Goal: Task Accomplishment & Management: Use online tool/utility

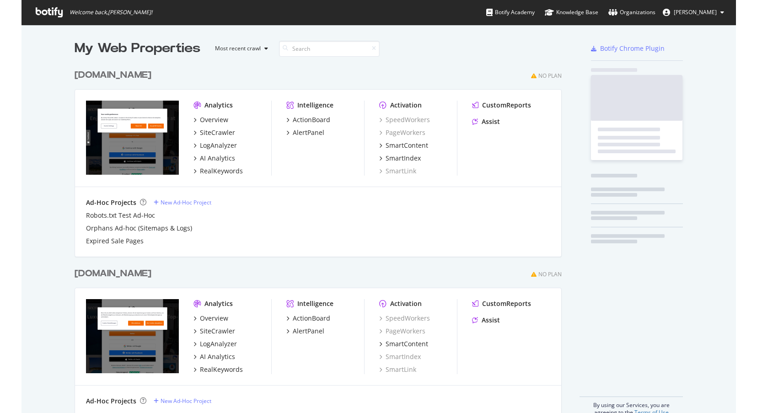
scroll to position [406, 701]
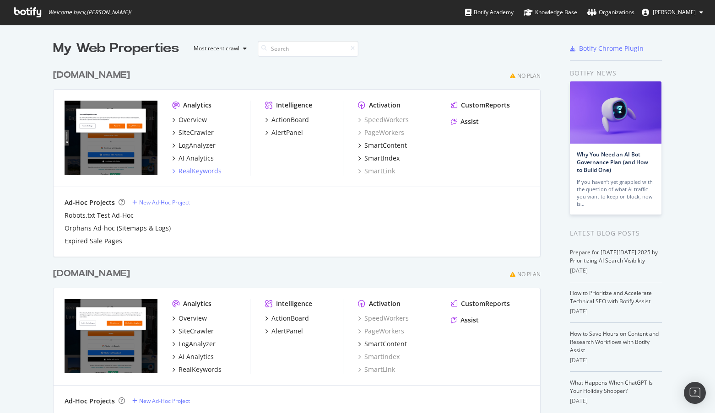
click at [197, 172] on div "RealKeywords" at bounding box center [199, 171] width 43 height 9
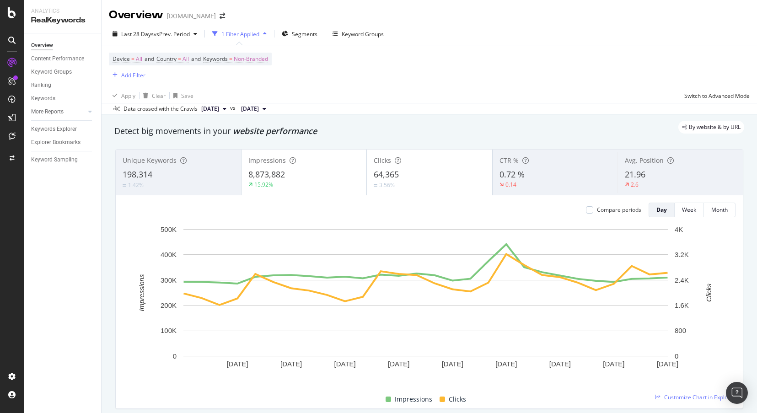
click at [140, 75] on div "Add Filter" at bounding box center [133, 75] width 24 height 8
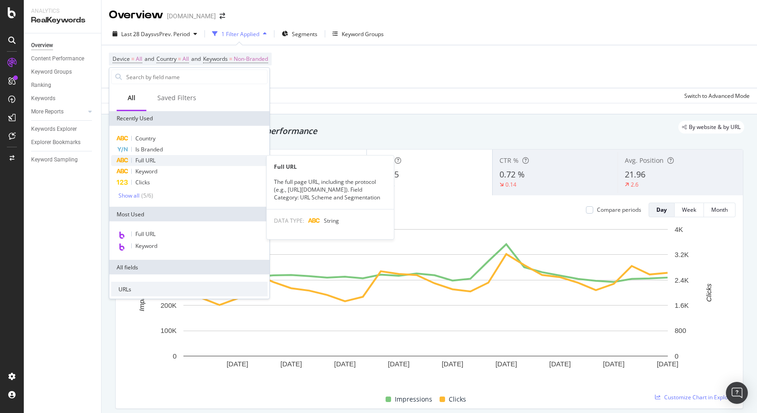
click at [161, 163] on div "Full URL" at bounding box center [189, 160] width 157 height 11
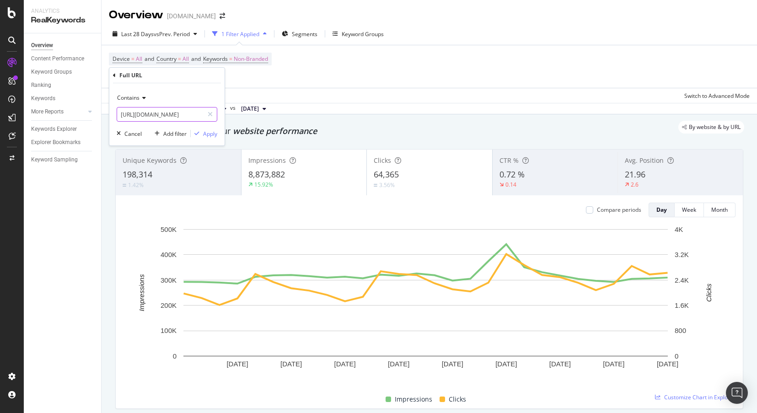
click at [157, 114] on input "[URL][DOMAIN_NAME]" at bounding box center [160, 114] width 86 height 15
click at [206, 134] on div "Apply" at bounding box center [210, 134] width 14 height 8
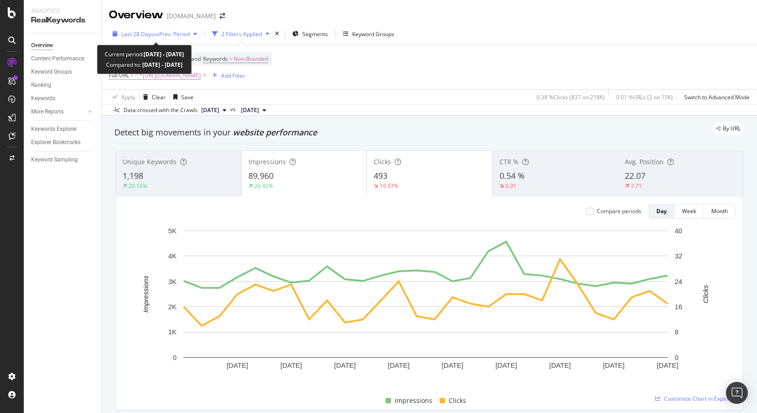
click at [131, 31] on span "Last 28 Days" at bounding box center [137, 34] width 32 height 8
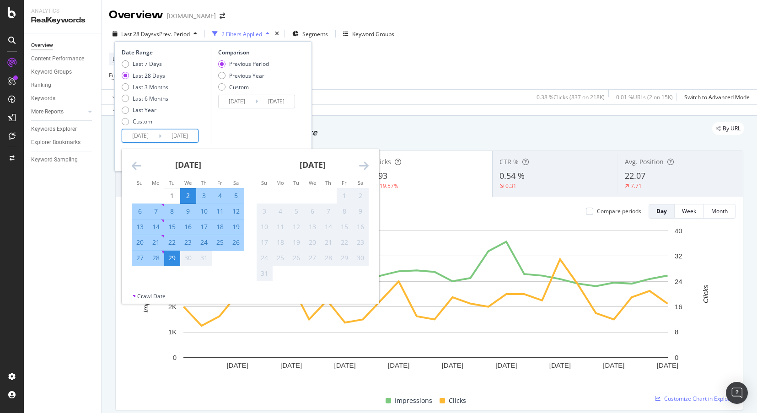
click at [145, 135] on input "[DATE]" at bounding box center [140, 136] width 37 height 13
click at [141, 165] on div "[DATE] 1 2 3 4 5 6 7 8 9 10 11 12 13 14 15 16 17 18 19 20 21 22 23 24 25 26 27 …" at bounding box center [250, 220] width 257 height 143
click at [141, 165] on icon "Move backward to switch to the previous month." at bounding box center [137, 165] width 10 height 11
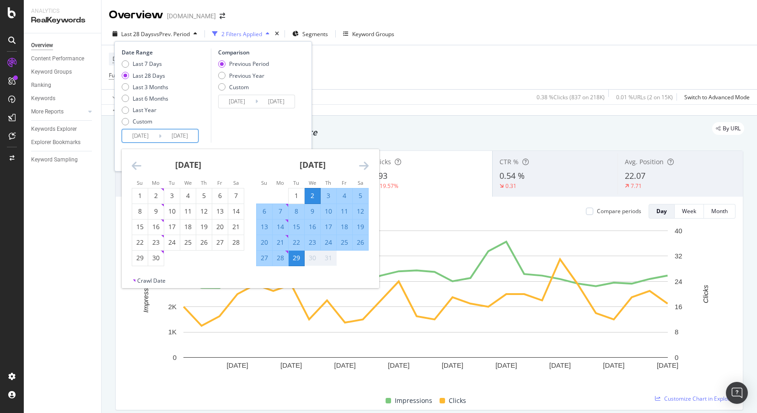
click at [141, 165] on icon "Move backward to switch to the previous month." at bounding box center [137, 165] width 10 height 11
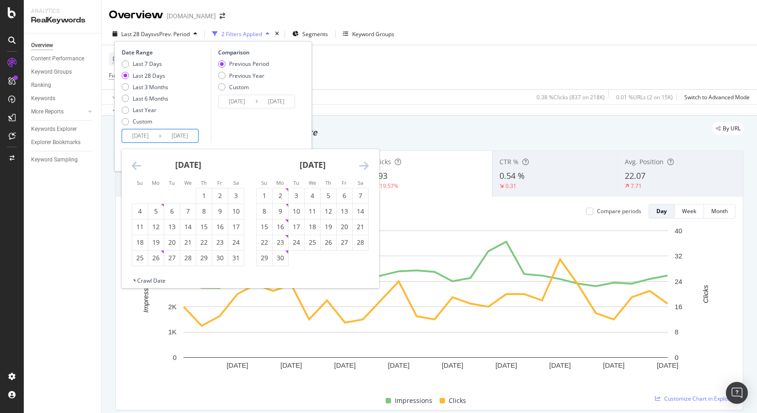
click at [141, 165] on icon "Move backward to switch to the previous month." at bounding box center [137, 165] width 10 height 11
click at [142, 167] on div "[DATE] 1 2 3 4 5 6 7 8 9 10 11 12 13 14 15 16 17 18 19 20 21 22 23 24 25 26 27 …" at bounding box center [250, 213] width 257 height 128
click at [142, 167] on div "[DATE]" at bounding box center [188, 168] width 113 height 39
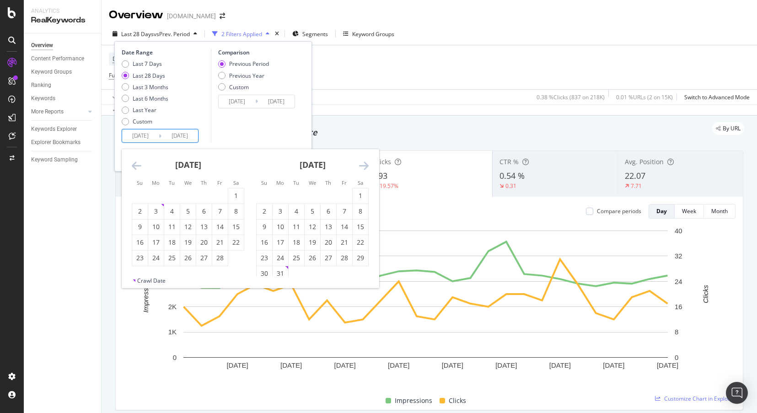
click at [138, 163] on icon "Move backward to switch to the previous month." at bounding box center [137, 165] width 10 height 11
click at [191, 198] on div "1" at bounding box center [188, 195] width 16 height 9
type input "[DATE]"
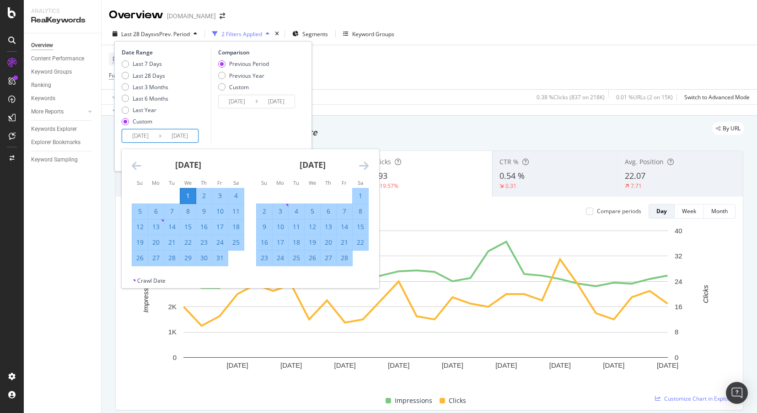
click at [367, 167] on icon "Move forward to switch to the next month." at bounding box center [364, 165] width 10 height 11
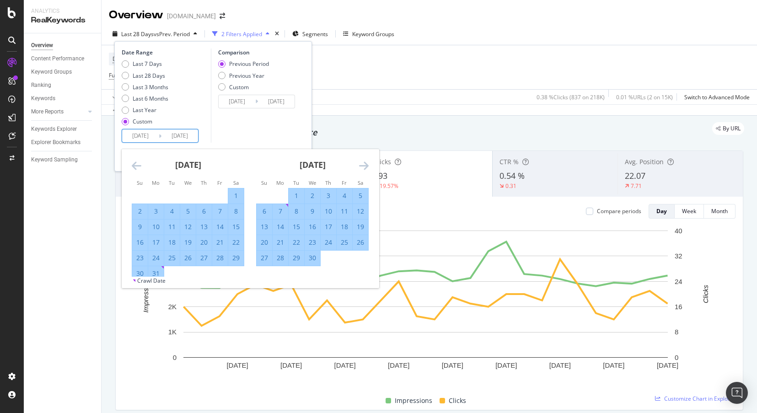
click at [367, 167] on icon "Move forward to switch to the next month." at bounding box center [364, 165] width 10 height 11
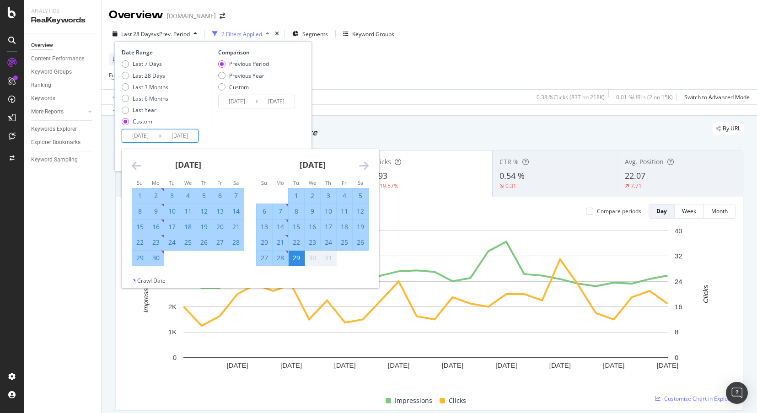
click at [159, 257] on div "30" at bounding box center [156, 258] width 16 height 9
type input "[DATE]"
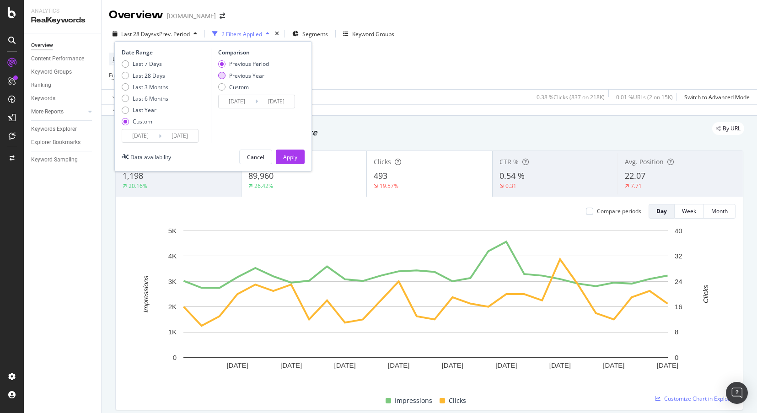
click at [244, 76] on div "Previous Year" at bounding box center [246, 76] width 35 height 8
type input "[DATE]"
click at [291, 158] on div "Apply" at bounding box center [290, 157] width 14 height 8
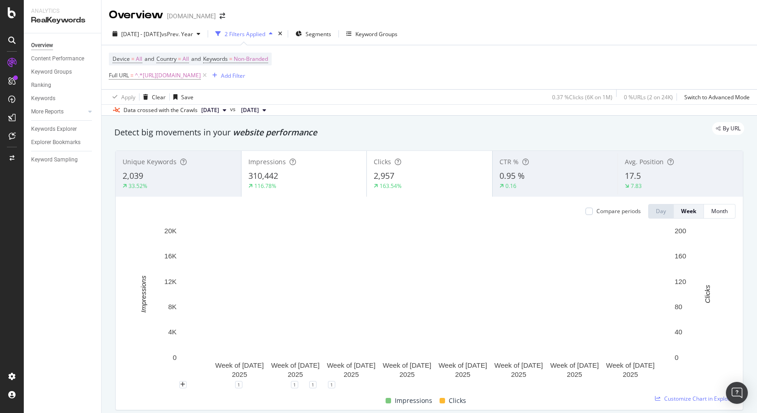
scroll to position [46, 0]
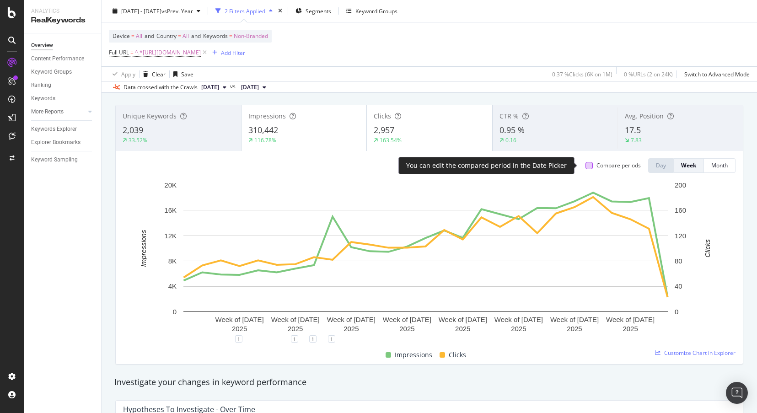
click at [586, 167] on div at bounding box center [589, 165] width 7 height 7
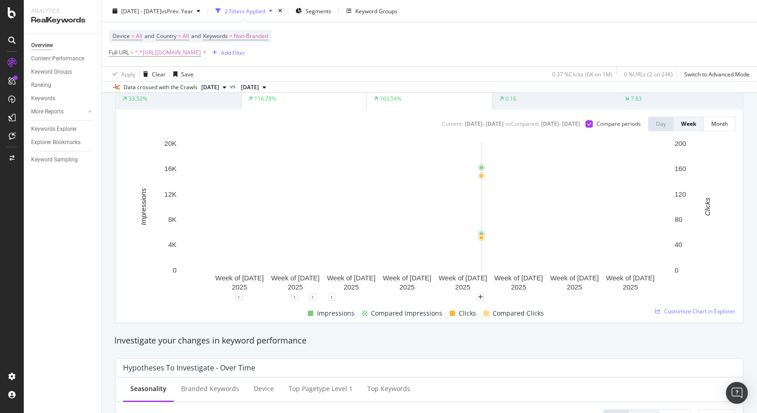
scroll to position [92, 0]
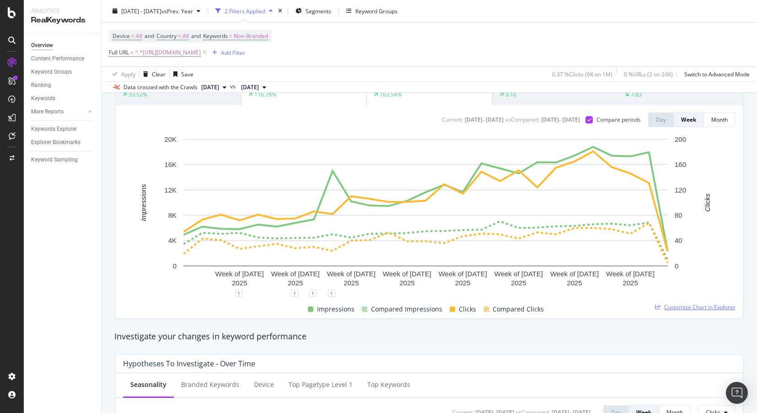
click at [678, 307] on span "Customize Chart in Explorer" at bounding box center [700, 307] width 71 height 8
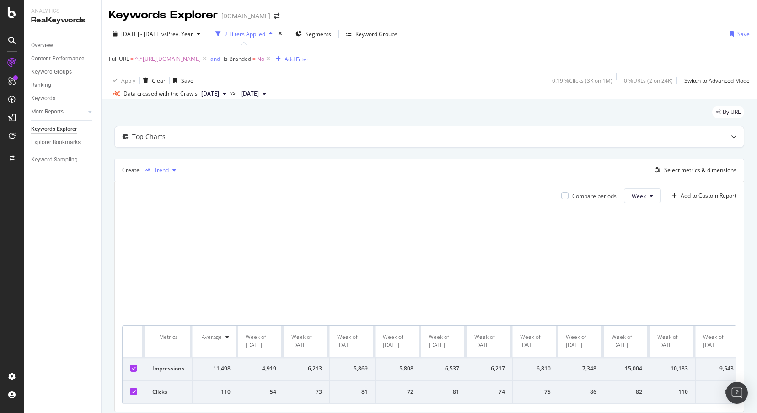
click at [160, 170] on div "Trend" at bounding box center [161, 169] width 15 height 5
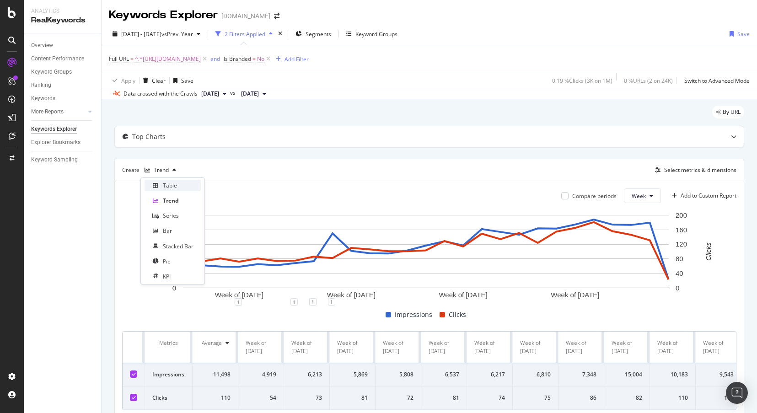
click at [170, 188] on div "Table" at bounding box center [170, 186] width 14 height 8
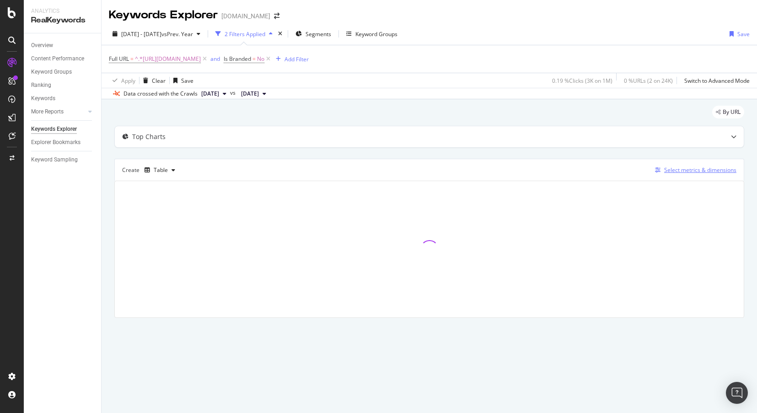
click at [681, 171] on div "Select metrics & dimensions" at bounding box center [701, 170] width 72 height 8
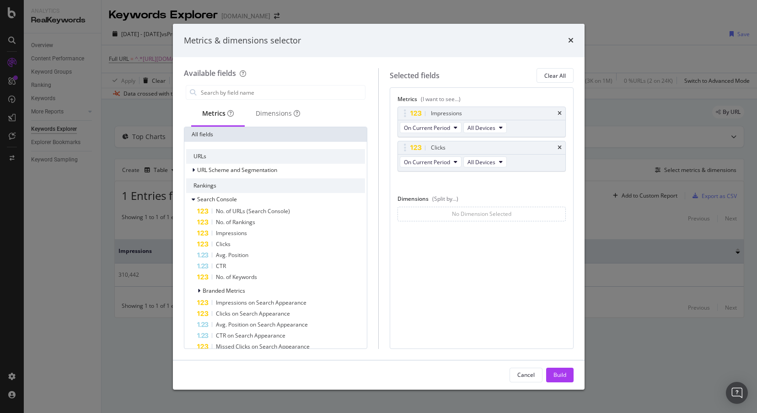
click at [569, 373] on button "Build" at bounding box center [559, 375] width 27 height 15
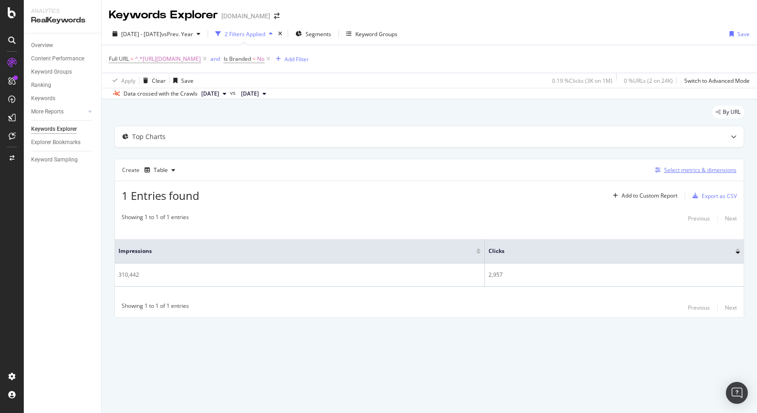
click at [711, 169] on div "Select metrics & dimensions" at bounding box center [701, 170] width 72 height 8
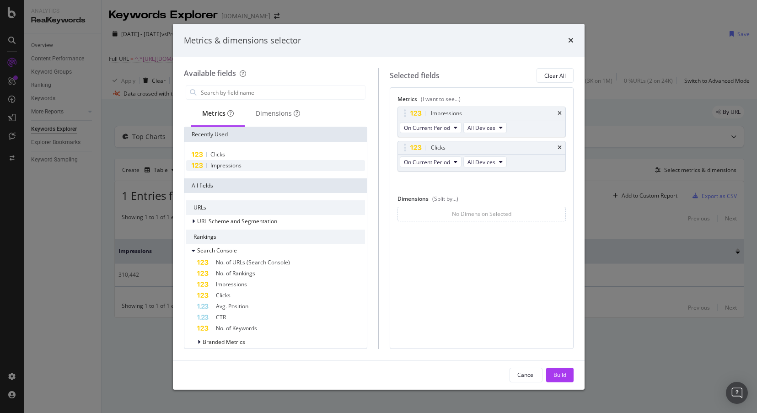
click at [214, 167] on span "Impressions" at bounding box center [226, 166] width 31 height 8
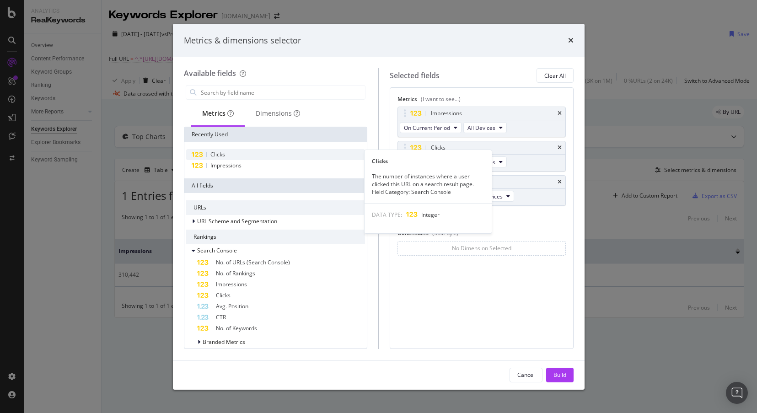
drag, startPoint x: 209, startPoint y: 153, endPoint x: 222, endPoint y: 156, distance: 12.8
click at [209, 152] on div "Clicks" at bounding box center [275, 154] width 179 height 11
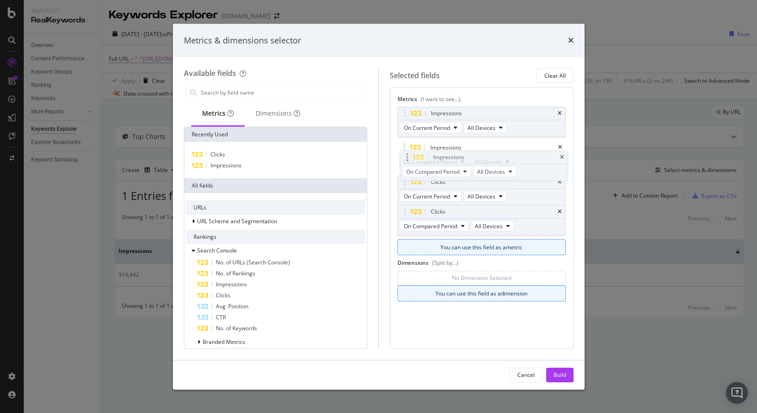
drag, startPoint x: 470, startPoint y: 179, endPoint x: 472, endPoint y: 154, distance: 25.3
click at [472, 154] on body "Analytics RealKeywords Overview Content Performance Keyword Groups Ranking Keyw…" at bounding box center [378, 206] width 757 height 413
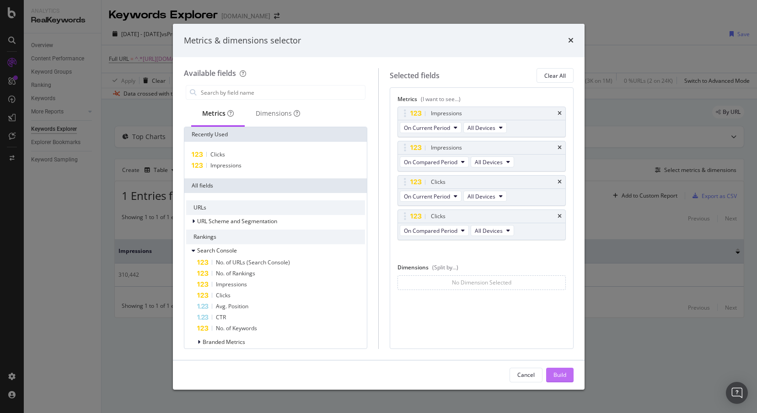
click at [559, 375] on div "Build" at bounding box center [560, 375] width 13 height 8
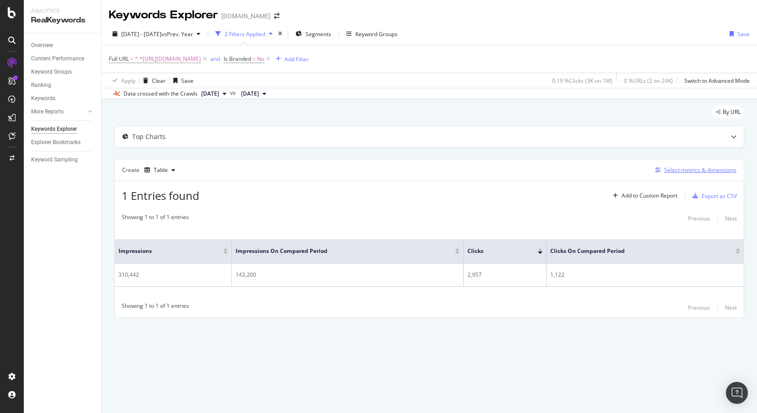
click at [672, 172] on div "Select metrics & dimensions" at bounding box center [701, 170] width 72 height 8
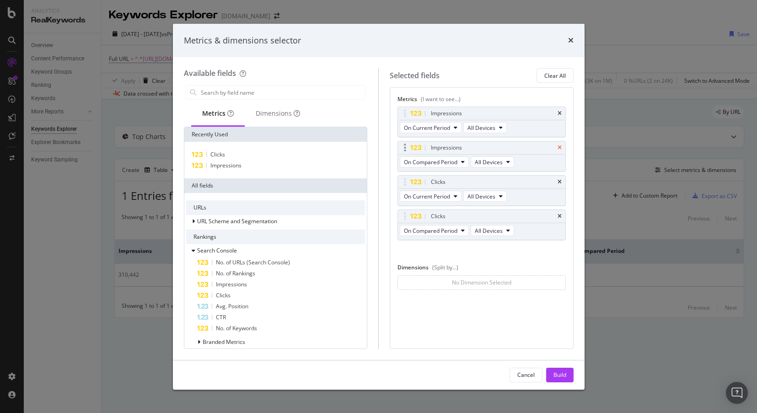
click at [562, 151] on icon "times" at bounding box center [560, 147] width 4 height 5
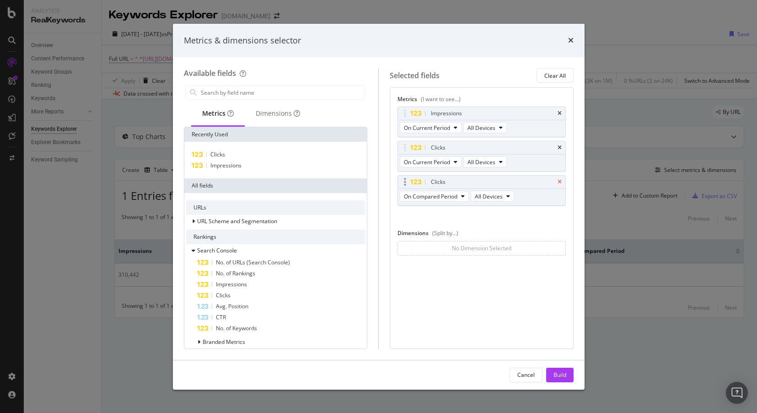
click at [558, 180] on icon "times" at bounding box center [560, 181] width 4 height 5
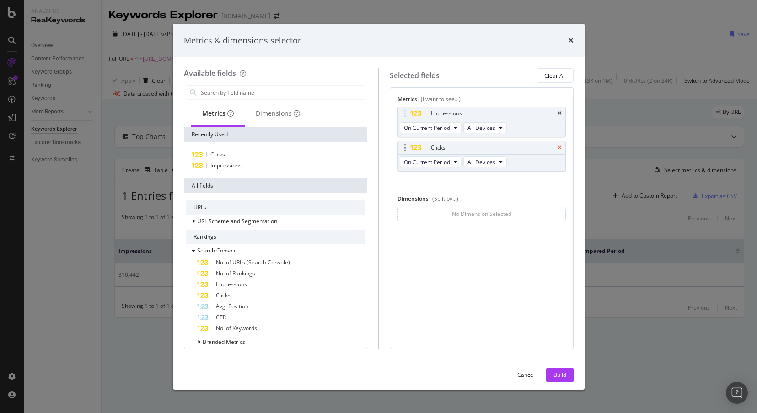
click at [560, 148] on icon "times" at bounding box center [560, 147] width 4 height 5
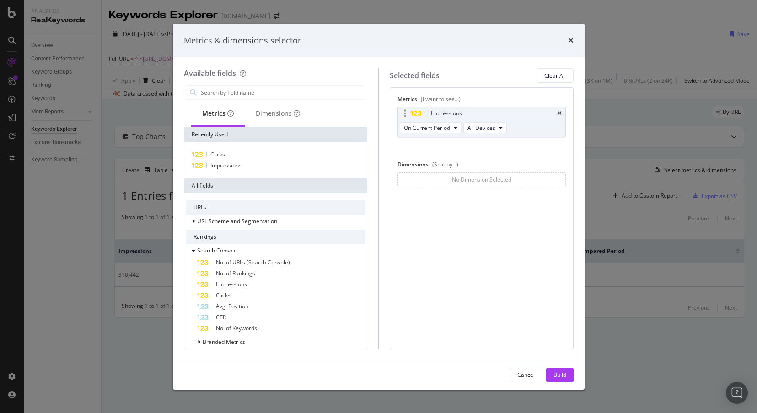
click at [562, 108] on div "Impressions" at bounding box center [481, 113] width 167 height 13
click at [560, 113] on icon "times" at bounding box center [560, 113] width 4 height 5
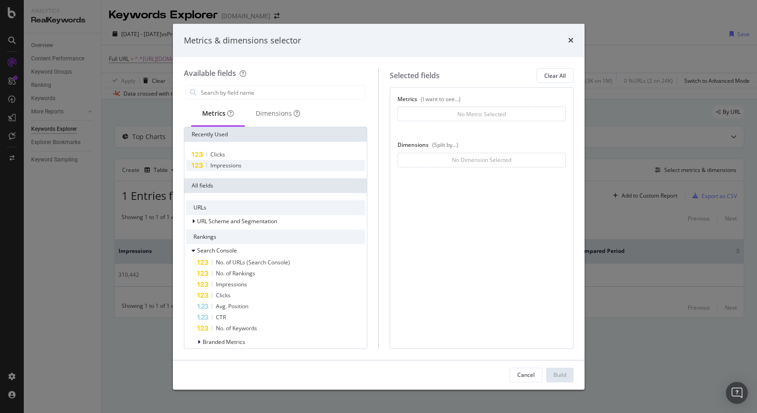
click at [220, 167] on span "Impressions" at bounding box center [226, 166] width 31 height 8
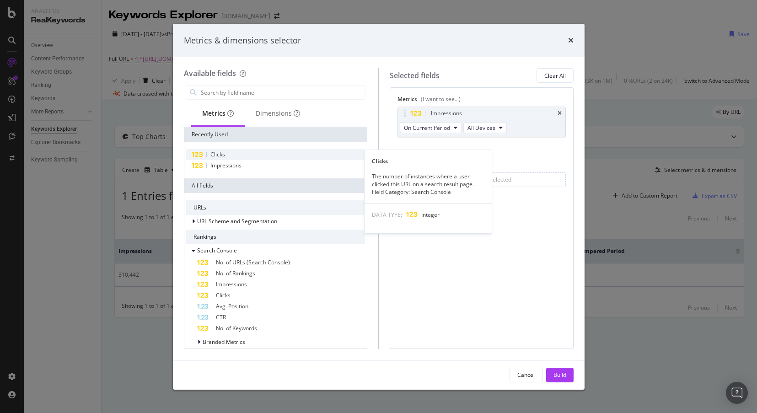
click at [221, 154] on span "Clicks" at bounding box center [218, 155] width 15 height 8
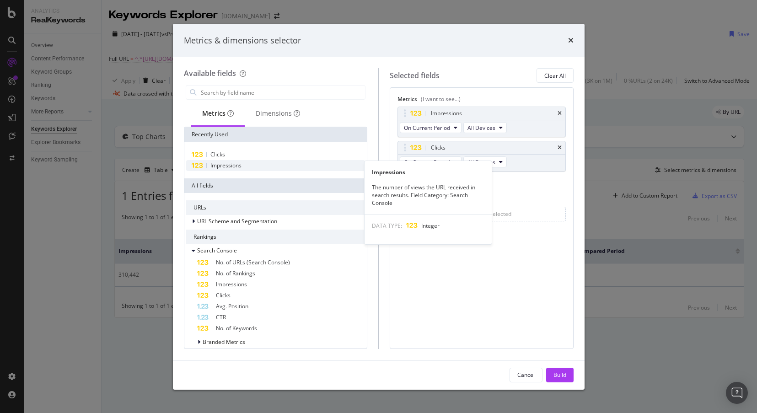
click at [225, 166] on span "Impressions" at bounding box center [226, 166] width 31 height 8
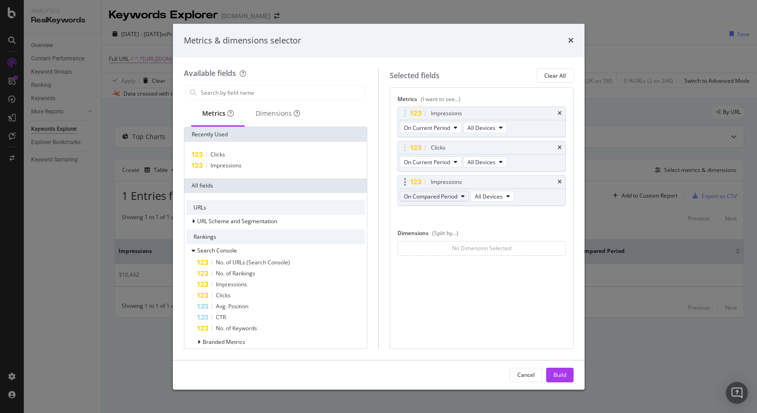
click at [425, 197] on span "On Compared Period" at bounding box center [431, 197] width 54 height 8
click at [444, 247] on span "Diff. between Periods - Percentage" at bounding box center [452, 247] width 88 height 8
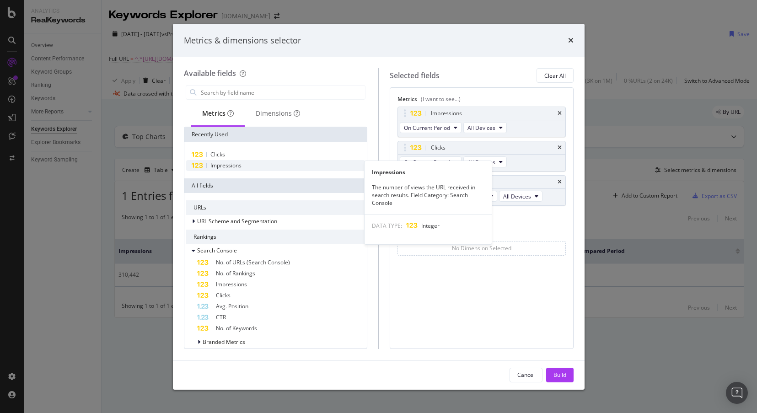
click at [222, 165] on span "Impressions" at bounding box center [226, 166] width 31 height 8
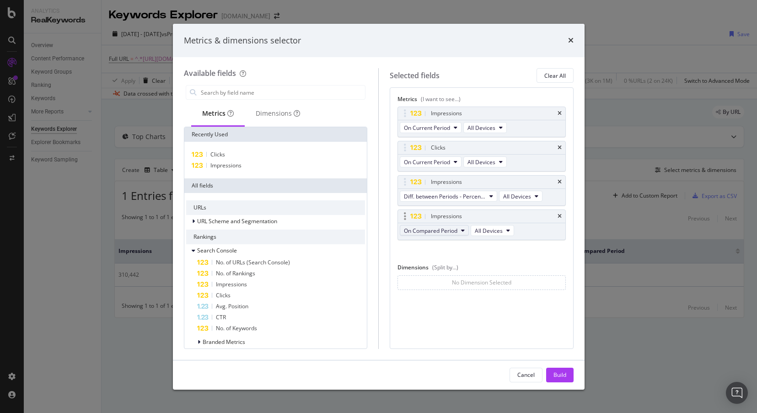
click at [462, 232] on icon "modal" at bounding box center [463, 230] width 4 height 5
click at [476, 301] on span "Diff. between Periods - Value" at bounding box center [452, 298] width 88 height 8
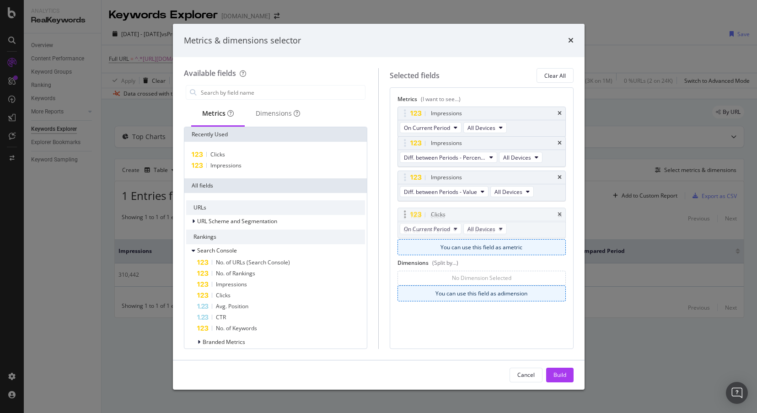
drag, startPoint x: 447, startPoint y: 144, endPoint x: 447, endPoint y: 211, distance: 66.8
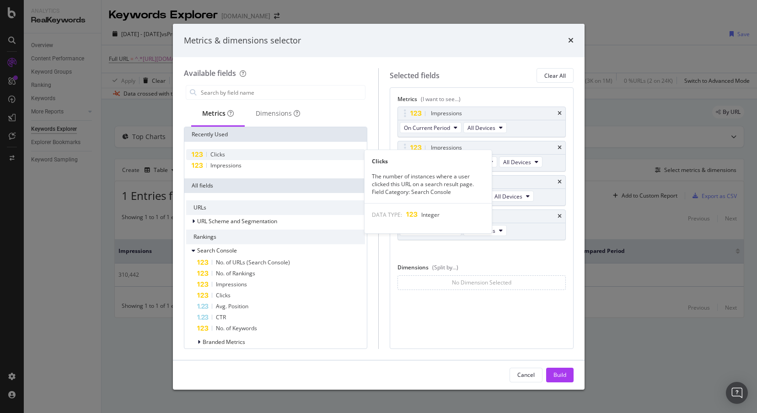
click at [221, 152] on span "Clicks" at bounding box center [218, 155] width 15 height 8
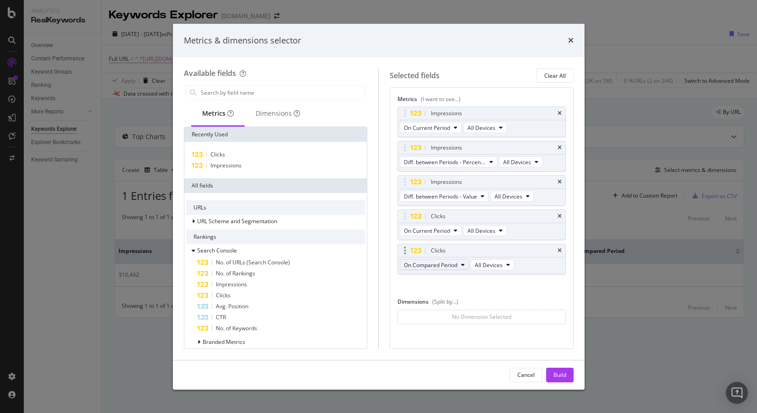
click at [450, 267] on span "On Compared Period" at bounding box center [431, 265] width 54 height 8
click at [460, 319] on div "Diff. between Periods - Percentage" at bounding box center [451, 314] width 103 height 13
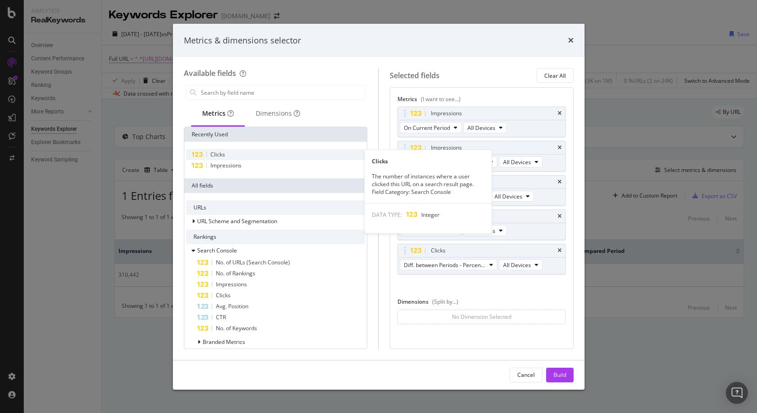
click at [222, 155] on span "Clicks" at bounding box center [218, 155] width 15 height 8
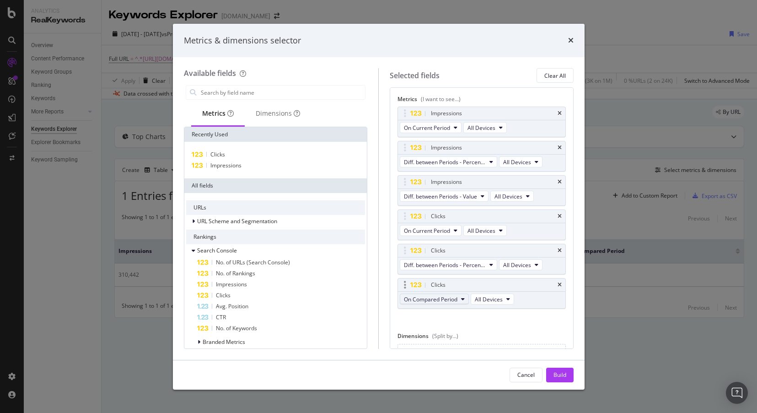
click at [438, 300] on span "On Compared Period" at bounding box center [431, 300] width 54 height 8
click at [465, 369] on span "Diff. between Periods - Value" at bounding box center [452, 366] width 88 height 8
click at [555, 368] on div "Build" at bounding box center [560, 375] width 13 height 14
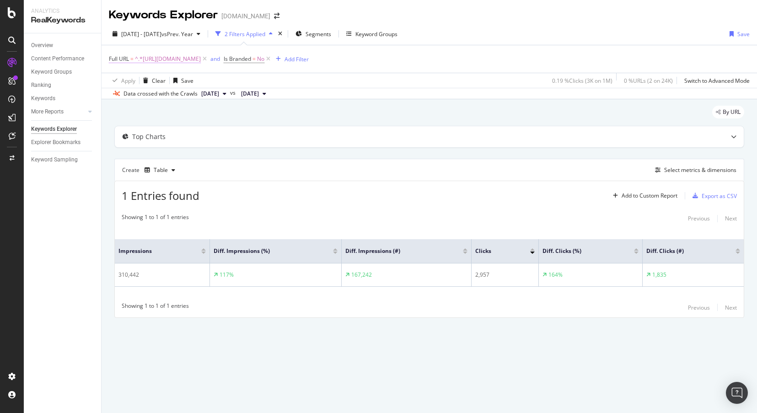
click at [201, 61] on span "^.*[URL][DOMAIN_NAME]" at bounding box center [168, 59] width 66 height 13
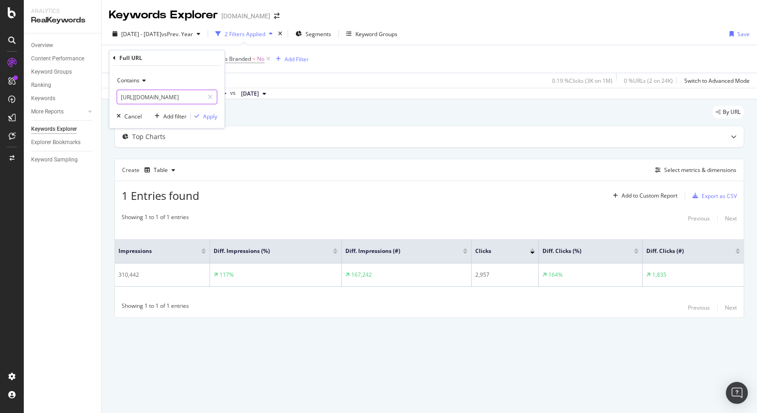
click at [195, 100] on input "[URL][DOMAIN_NAME]" at bounding box center [160, 97] width 86 height 15
paste input "last-minute-holiday"
type input "[URL][DOMAIN_NAME]"
click at [209, 114] on div "Apply" at bounding box center [210, 117] width 14 height 8
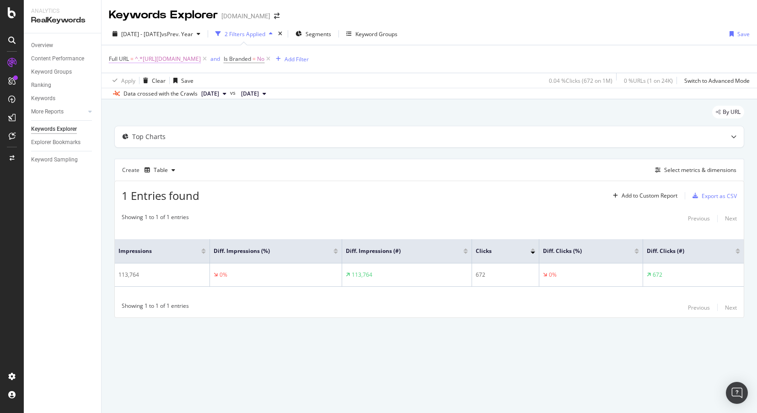
click at [201, 56] on span "^.*[URL][DOMAIN_NAME]" at bounding box center [168, 59] width 66 height 13
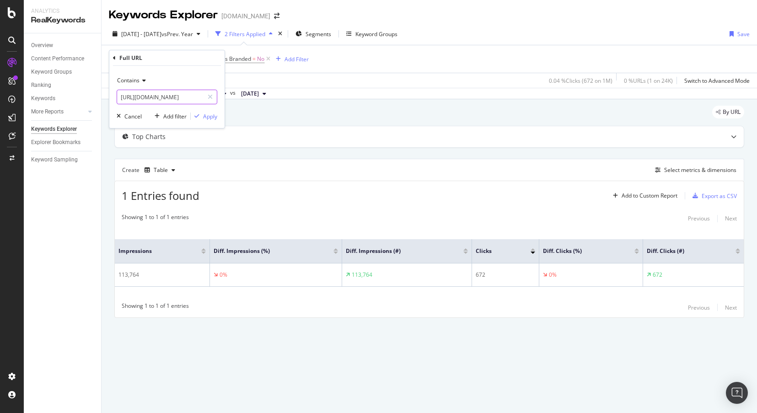
click at [168, 97] on input "[URL][DOMAIN_NAME]" at bounding box center [160, 97] width 86 height 15
paste input "all-inclusive"
type input "[URL][DOMAIN_NAME]"
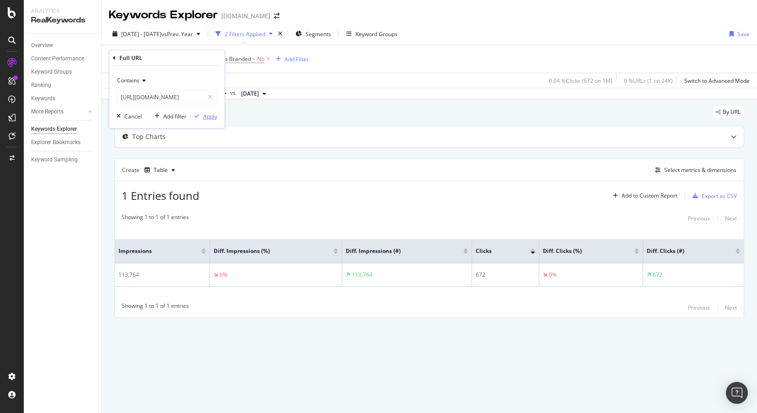
click at [211, 117] on div "Apply" at bounding box center [210, 117] width 14 height 8
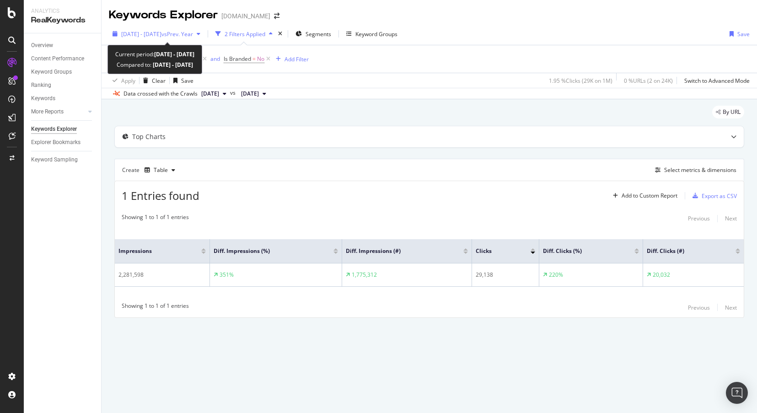
click at [135, 29] on div "[DATE] - [DATE] vs Prev. Year" at bounding box center [156, 34] width 95 height 14
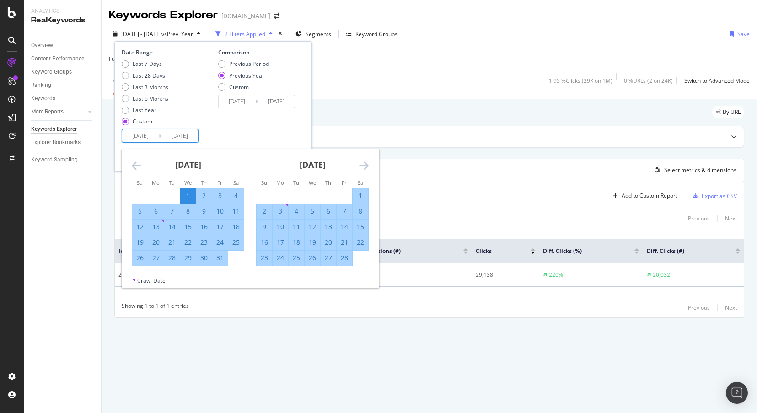
click at [142, 132] on input "[DATE]" at bounding box center [140, 136] width 37 height 13
click at [330, 242] on div "20" at bounding box center [329, 242] width 16 height 9
type input "[DATE]"
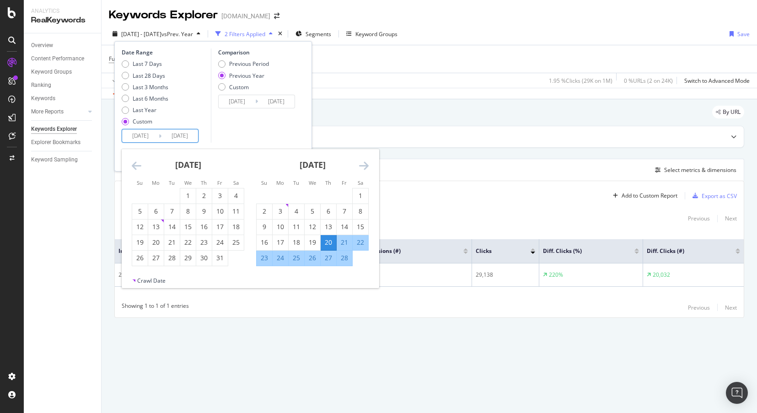
click at [287, 133] on div "Comparison Previous Period Previous Year Custom [DATE] Navigate forward to inte…" at bounding box center [254, 96] width 87 height 94
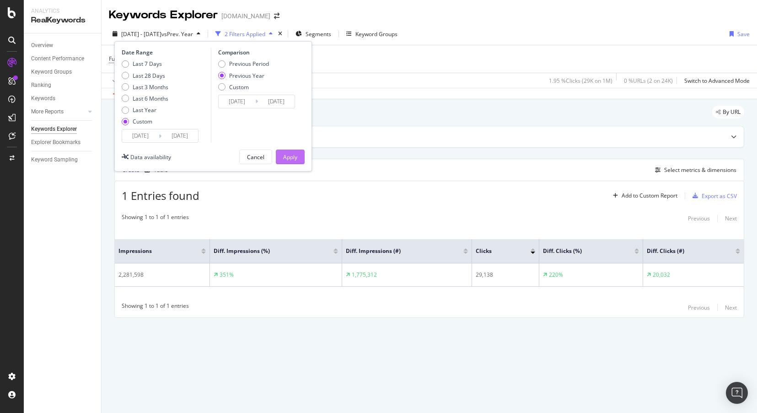
click at [295, 156] on div "Apply" at bounding box center [290, 157] width 14 height 8
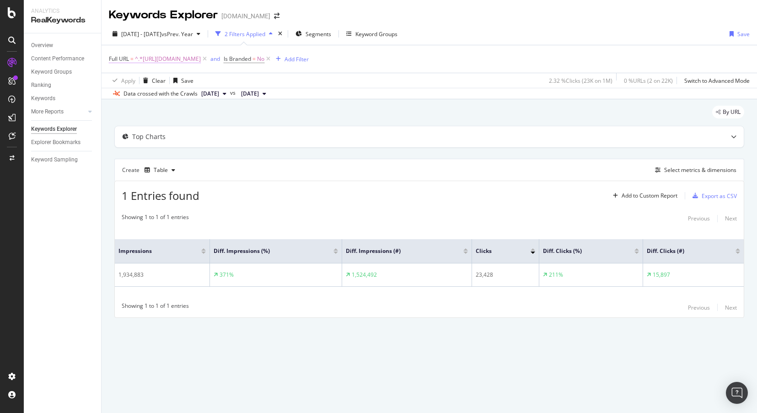
click at [201, 59] on span "^.*[URL][DOMAIN_NAME]" at bounding box center [168, 59] width 66 height 13
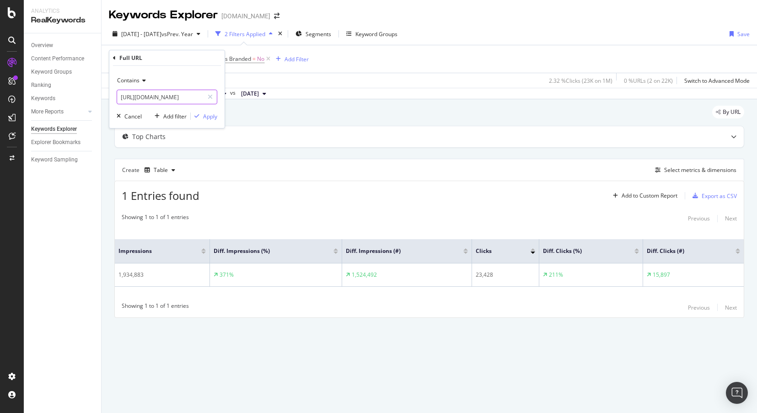
click at [143, 103] on input "[URL][DOMAIN_NAME]" at bounding box center [160, 97] width 86 height 15
paste input "hotel-stays"
type input "[URL][DOMAIN_NAME]"
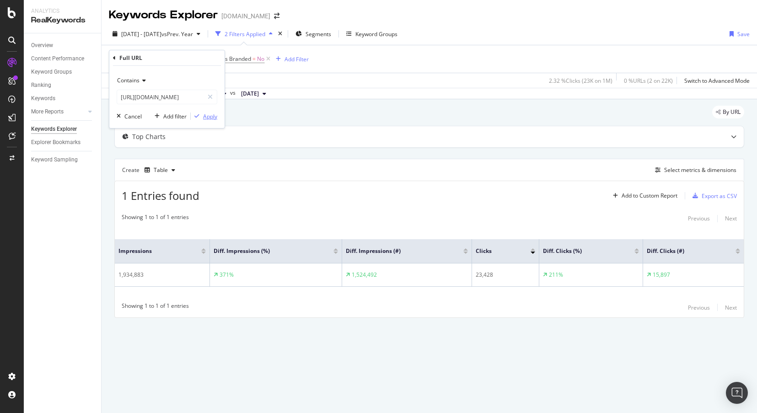
click at [209, 114] on div "Apply" at bounding box center [210, 117] width 14 height 8
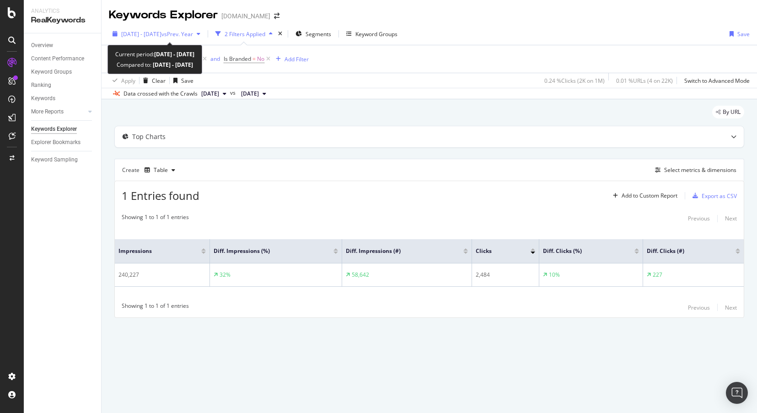
click at [162, 33] on span "[DATE] - [DATE]" at bounding box center [141, 34] width 40 height 8
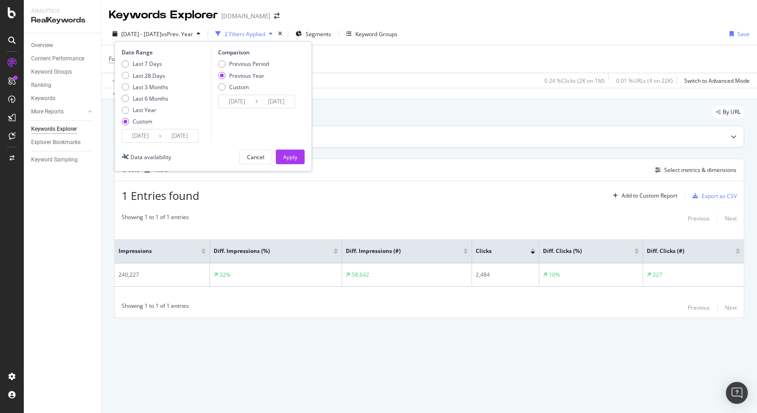
click at [427, 130] on div "Top Charts" at bounding box center [429, 136] width 629 height 21
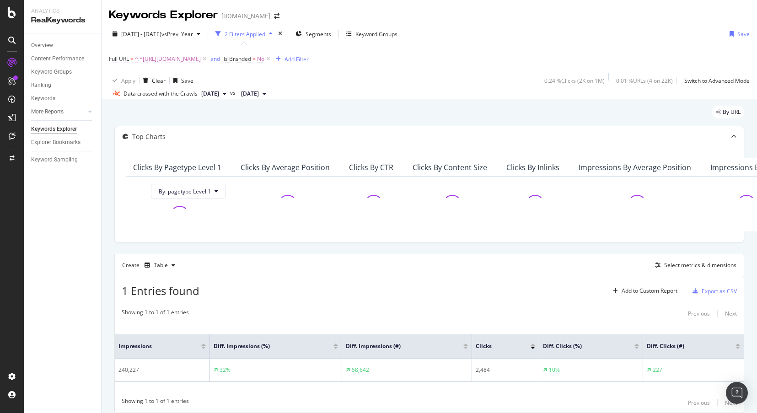
click at [201, 55] on span "^.*[URL][DOMAIN_NAME]" at bounding box center [168, 59] width 66 height 13
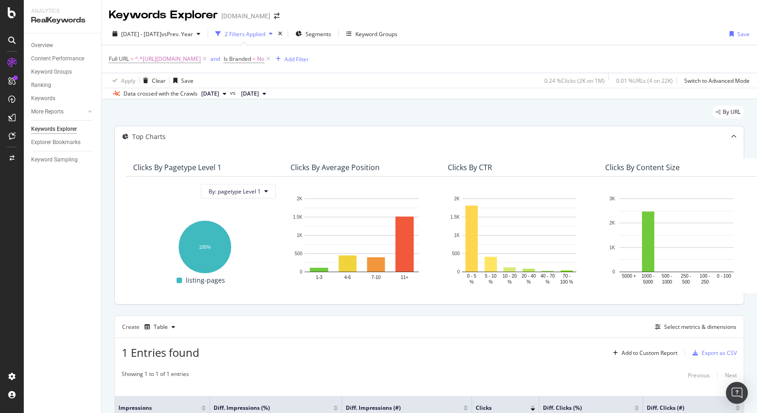
click at [703, 142] on div "Top Charts" at bounding box center [429, 136] width 629 height 21
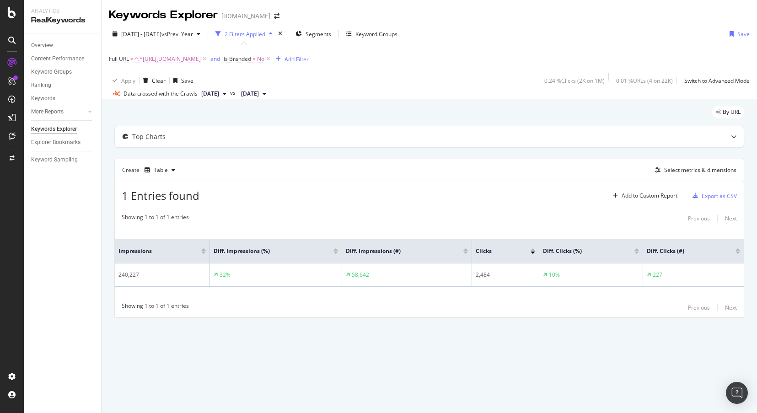
click at [201, 60] on span "^.*[URL][DOMAIN_NAME]" at bounding box center [168, 59] width 66 height 13
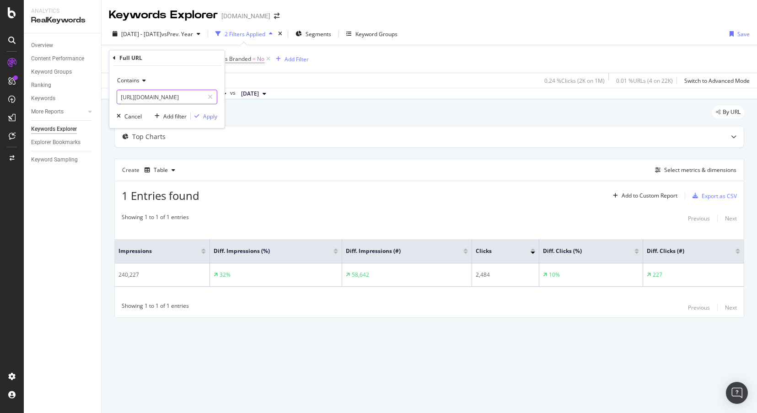
click at [174, 97] on input "[URL][DOMAIN_NAME]" at bounding box center [160, 97] width 86 height 15
paste input "package-holid"
type input "[URL][DOMAIN_NAME]"
click at [214, 118] on div "Apply" at bounding box center [210, 117] width 14 height 8
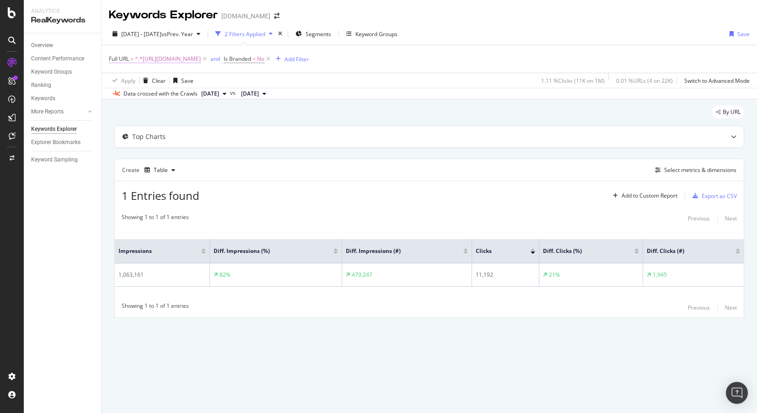
click at [201, 57] on span "^.*[URL][DOMAIN_NAME]" at bounding box center [168, 59] width 66 height 13
click at [324, 78] on div "Apply Clear Save 1.11 % Clicks ( 11K on 1M ) 0.01 % URLs ( 4 on 22K ) Switch to…" at bounding box center [430, 80] width 656 height 15
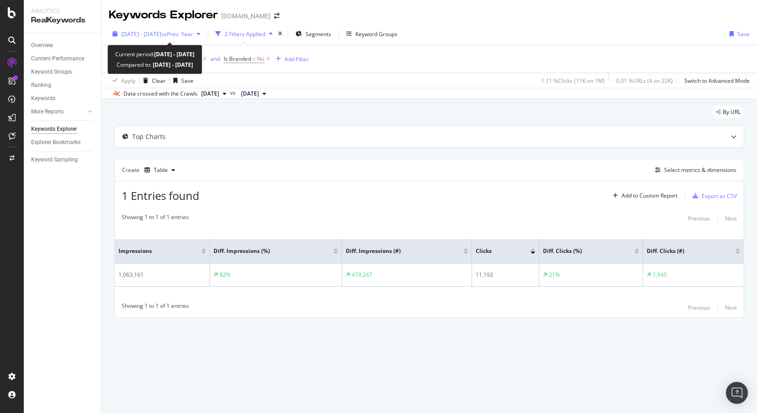
click at [187, 38] on div "[DATE] - [DATE] vs Prev. Year" at bounding box center [156, 34] width 95 height 14
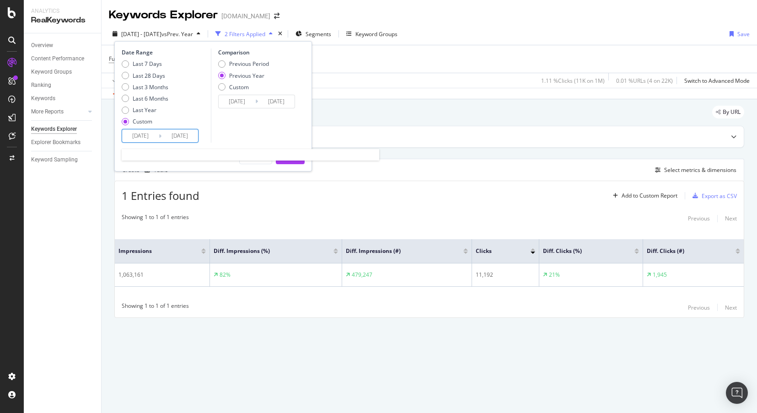
click at [148, 138] on input "[DATE]" at bounding box center [140, 136] width 37 height 13
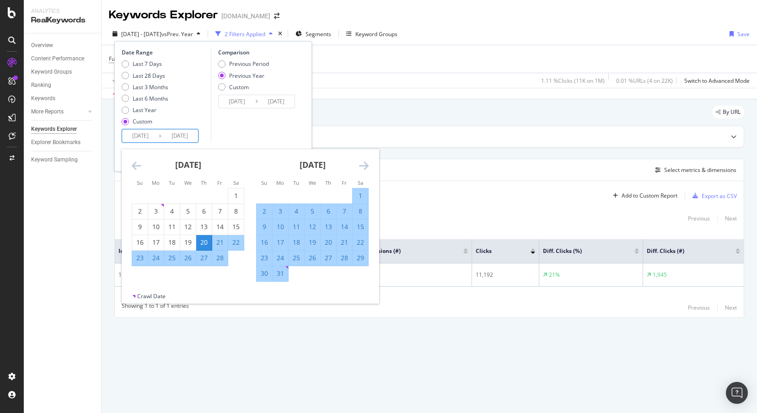
click at [365, 164] on icon "Move forward to switch to the next month." at bounding box center [364, 165] width 10 height 11
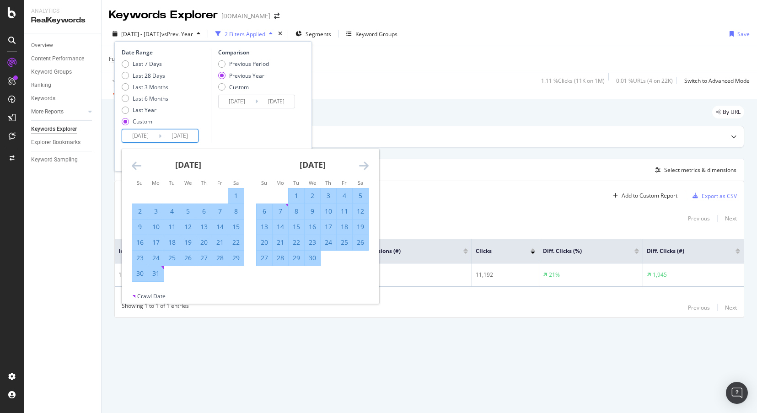
click at [190, 212] on div "5" at bounding box center [188, 211] width 16 height 9
type input "[DATE]"
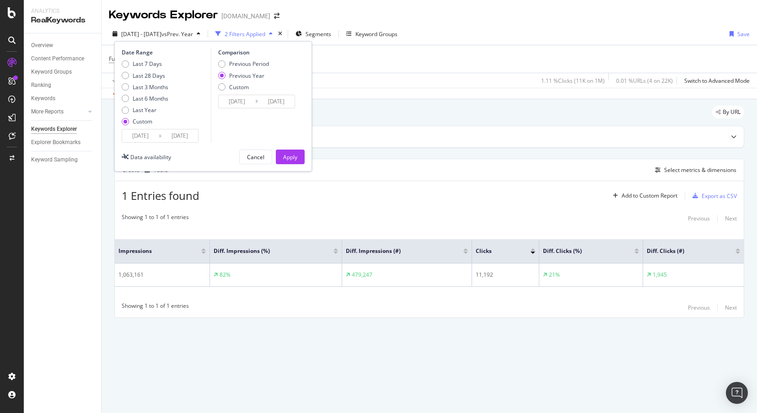
click at [286, 136] on div "Comparison Previous Period Previous Year Custom [DATE] Navigate forward to inte…" at bounding box center [254, 96] width 87 height 94
click at [294, 157] on div "Apply" at bounding box center [290, 157] width 14 height 8
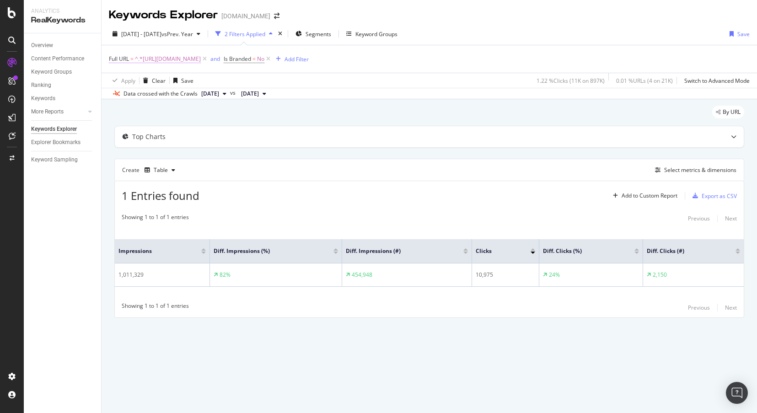
click at [120, 56] on span "Full URL" at bounding box center [119, 59] width 20 height 8
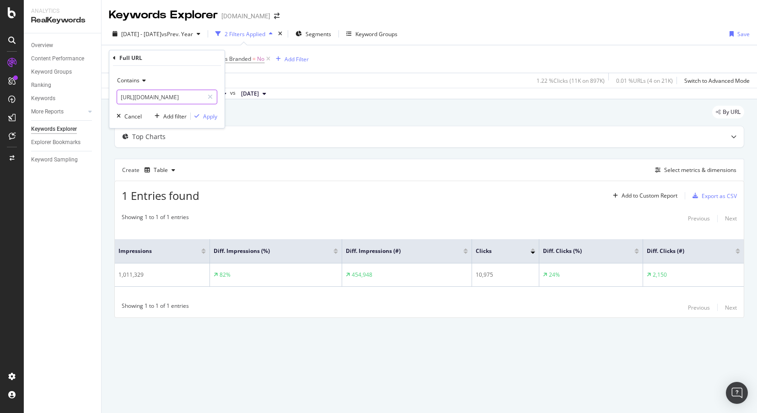
click at [147, 96] on input "[URL][DOMAIN_NAME]" at bounding box center [160, 97] width 86 height 15
click at [169, 111] on div "Contains [URL][DOMAIN_NAME] Cancel Add filter Apply" at bounding box center [166, 97] width 115 height 62
click at [171, 115] on div "Add filter" at bounding box center [174, 117] width 23 height 8
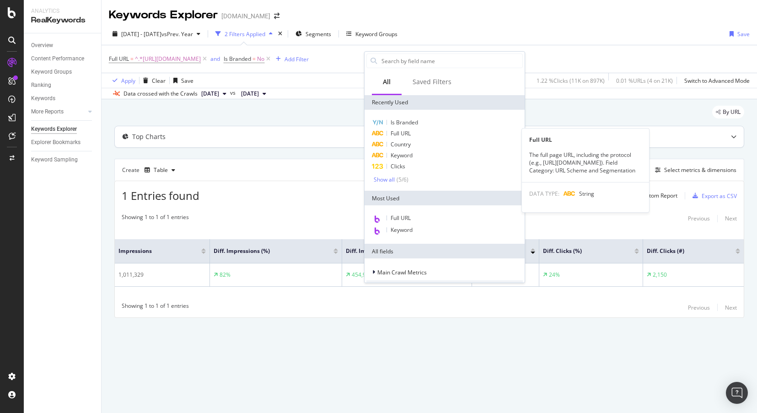
click at [408, 135] on span "Full URL" at bounding box center [401, 134] width 20 height 8
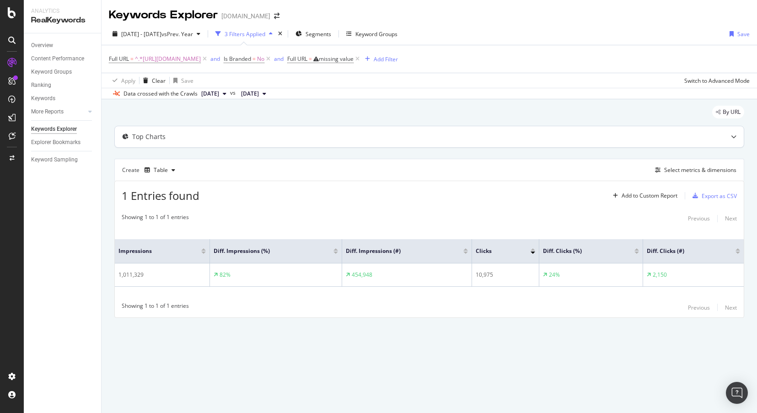
drag, startPoint x: 378, startPoint y: 150, endPoint x: 364, endPoint y: 136, distance: 19.1
click at [378, 150] on div "Top Charts Create Table Select metrics & dimensions 1 Entries found Add to Cust…" at bounding box center [429, 222] width 630 height 192
click at [331, 35] on span "Segments" at bounding box center [319, 34] width 26 height 8
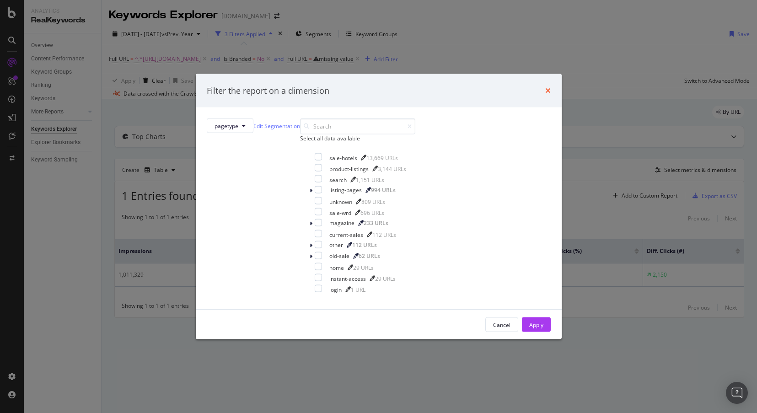
click at [546, 87] on icon "times" at bounding box center [548, 90] width 5 height 7
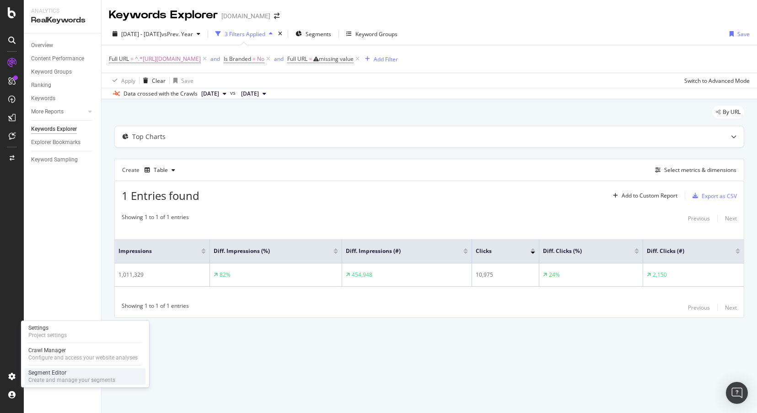
click at [65, 373] on div "Segment Editor" at bounding box center [71, 372] width 87 height 7
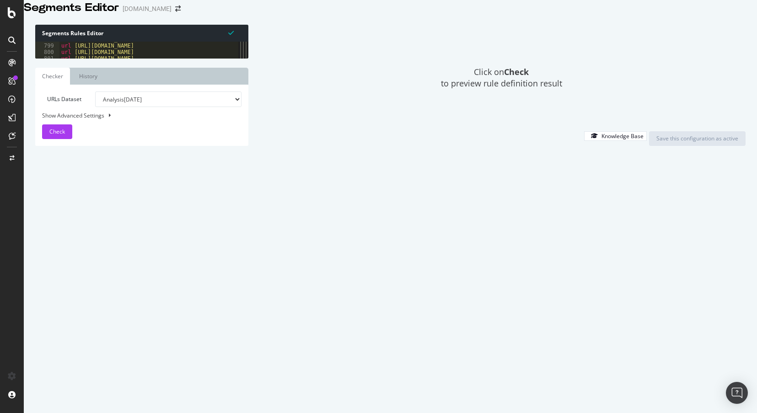
scroll to position [5112, 0]
drag, startPoint x: 71, startPoint y: 304, endPoint x: 55, endPoint y: 249, distance: 57.3
click at [55, 59] on div "798 799 800 801 802 803 804 805 806 807 808 809 810 811 812 813 814 815 816 817…" at bounding box center [136, 50] width 203 height 17
click at [77, 59] on div "@optimised_filter_pages_170724 or ( 798 799 800 801 802 803 804 805 806 807 808…" at bounding box center [136, 50] width 203 height 17
click at [76, 306] on div "url [URL][DOMAIN_NAME] url [URL][DOMAIN_NAME] url [URL][DOMAIN_NAME] url [URL][…" at bounding box center [171, 171] width 224 height 270
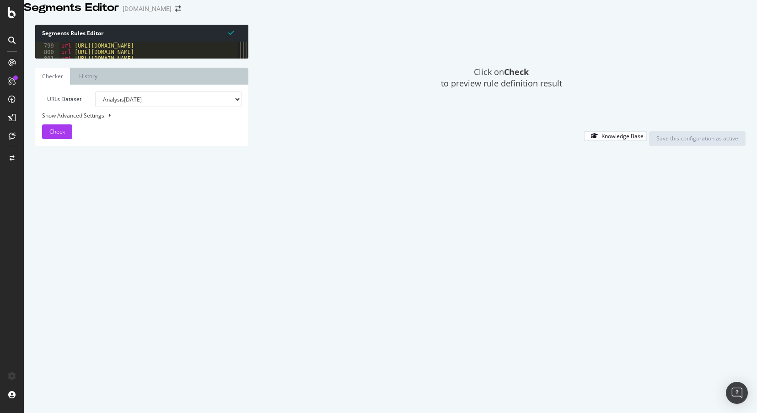
type textarea ")"
paste textarea ")"
drag, startPoint x: 151, startPoint y: 249, endPoint x: 134, endPoint y: 252, distance: 16.8
click at [134, 252] on div "url [URL][DOMAIN_NAME] url [URL][DOMAIN_NAME] url [URL][DOMAIN_NAME] url [URL][…" at bounding box center [171, 171] width 224 height 270
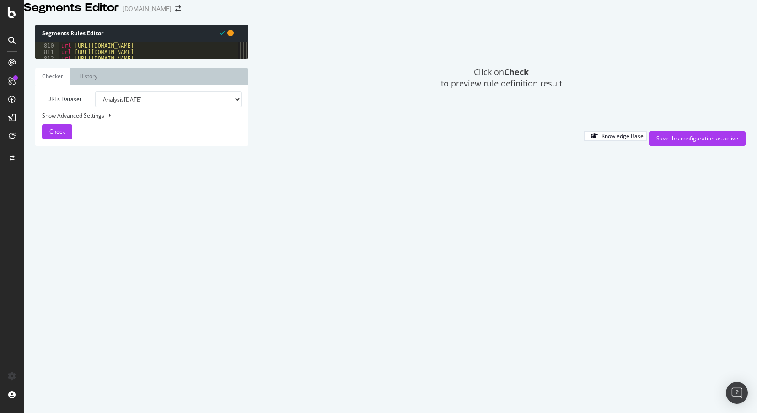
scroll to position [5189, 0]
click at [198, 297] on div "url [URL][DOMAIN_NAME] url [URL][DOMAIN_NAME] url [URL][DOMAIN_NAME] url [URL][…" at bounding box center [171, 171] width 224 height 270
click at [103, 59] on div "url [URL][DOMAIN_NAME] url [URL][DOMAIN_NAME] url [URL][DOMAIN_NAME] url [URL][…" at bounding box center [145, 50] width 172 height 17
drag, startPoint x: 62, startPoint y: 255, endPoint x: 110, endPoint y: 294, distance: 62.1
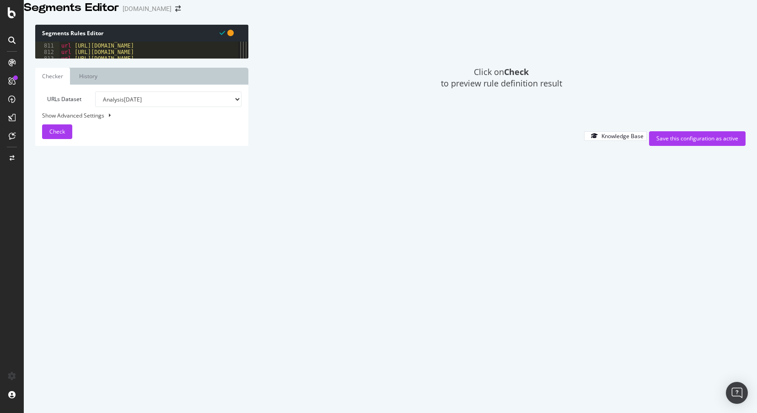
click at [110, 294] on div "url [URL][DOMAIN_NAME] url [URL][DOMAIN_NAME] url [URL][DOMAIN_NAME] url [URL][…" at bounding box center [171, 171] width 224 height 270
type textarea "url [URL][DOMAIN_NAME] url [URL][DOMAIN_NAME]"
paste textarea "URL [URL][DOMAIN_NAME]"
type textarea "URL [URL][DOMAIN_NAME]"
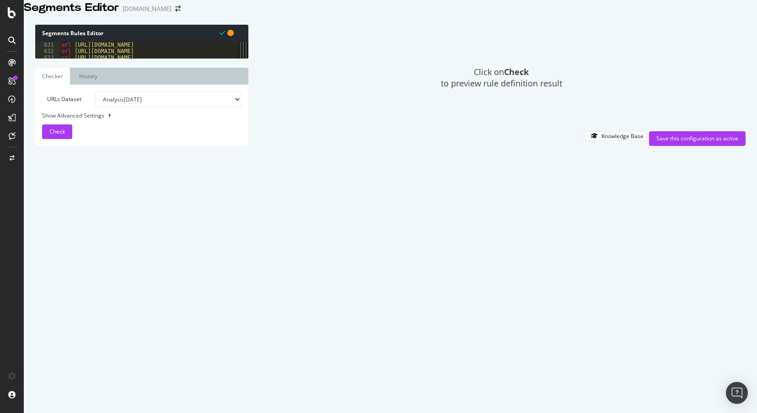
scroll to position [5400, 0]
click at [56, 135] on span "Check" at bounding box center [57, 132] width 16 height 8
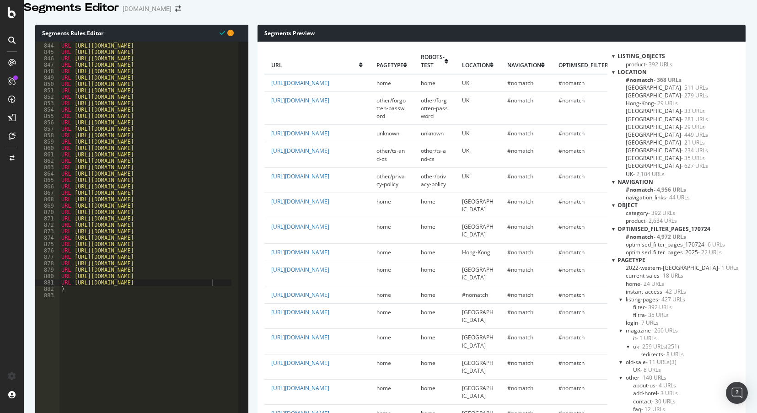
scroll to position [121, 0]
click at [659, 249] on span "optimised_filter_pages_2025 - 22 URLs" at bounding box center [674, 253] width 96 height 8
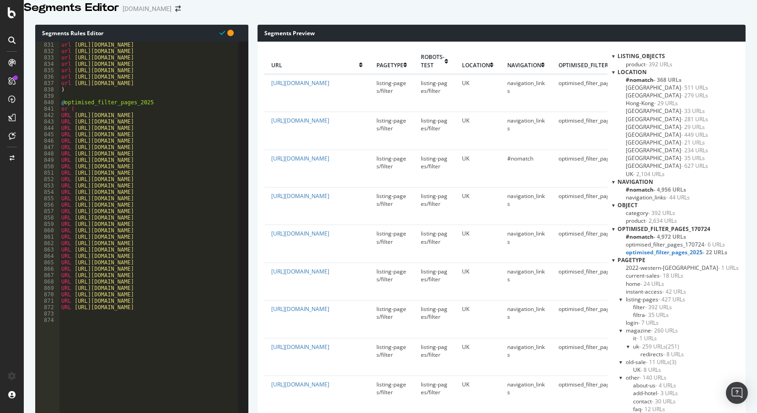
scroll to position [5400, 0]
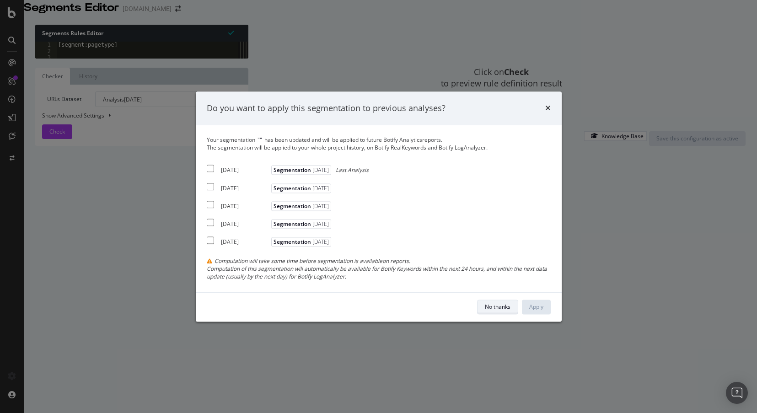
click at [500, 313] on div "No thanks" at bounding box center [498, 307] width 26 height 13
